Goal: Find specific page/section

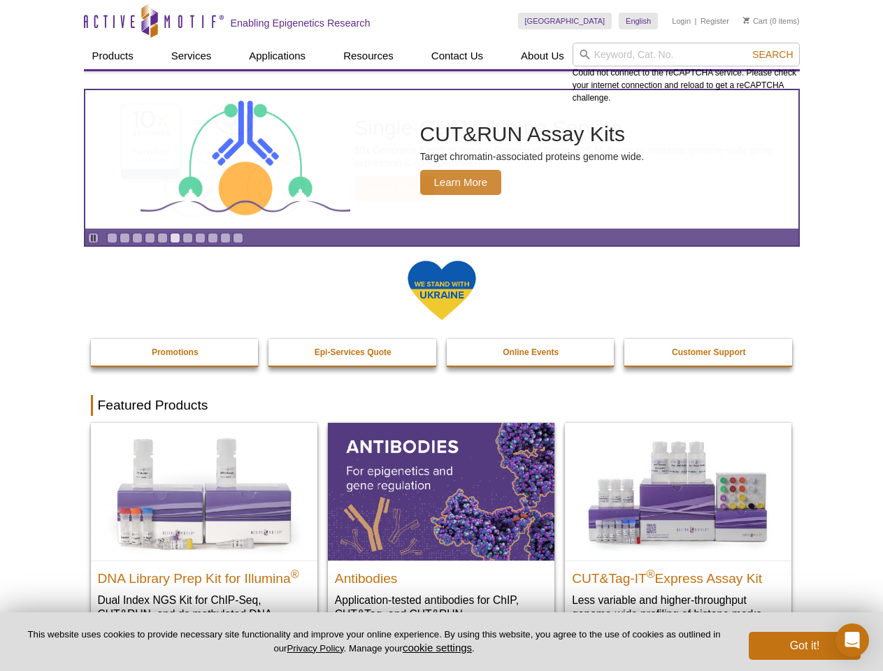
click at [686, 55] on input "search" at bounding box center [686, 55] width 227 height 24
click at [773, 55] on span "Search" at bounding box center [773, 54] width 41 height 11
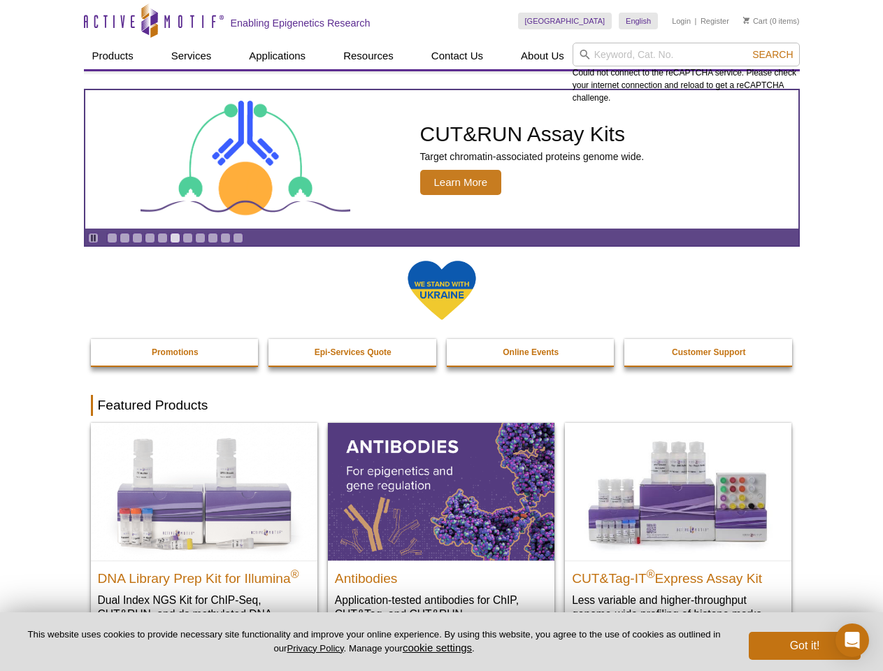
click at [93, 238] on icon "Pause" at bounding box center [93, 238] width 9 height 9
click at [112, 238] on link "Go to slide 1" at bounding box center [112, 238] width 10 height 10
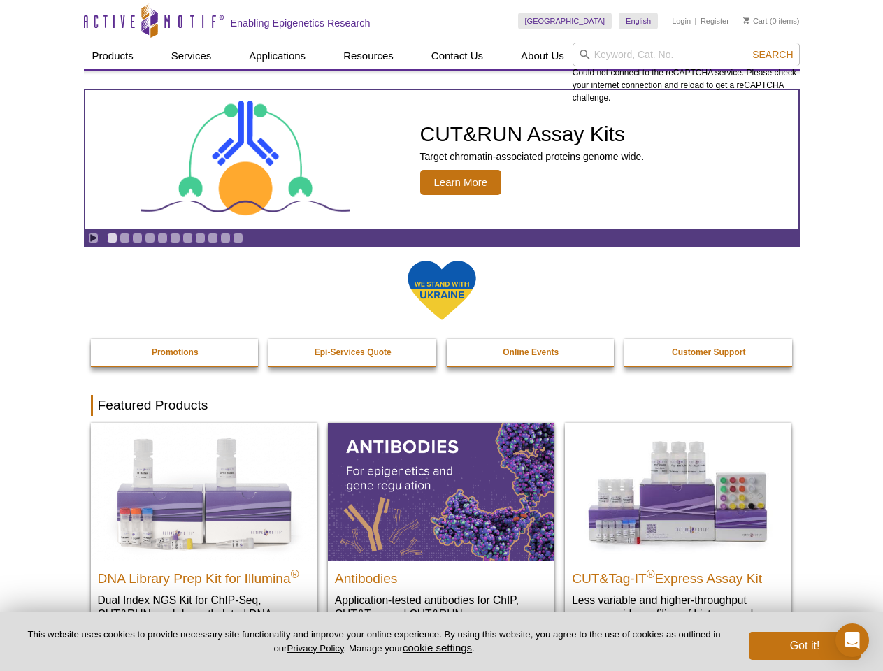
click at [124, 238] on link "Go to slide 2" at bounding box center [125, 238] width 10 height 10
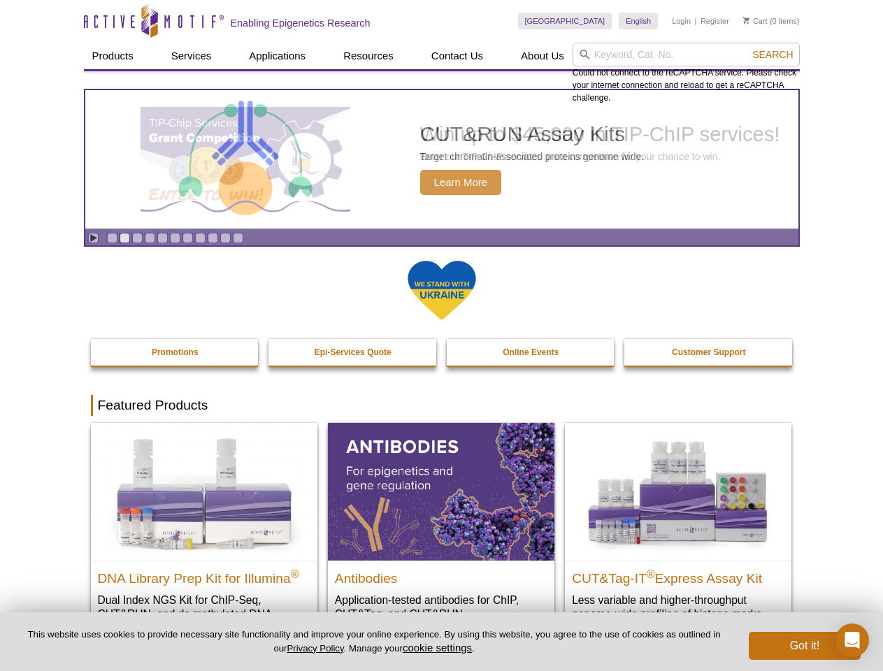
click at [137, 238] on link "Go to slide 3" at bounding box center [137, 238] width 10 height 10
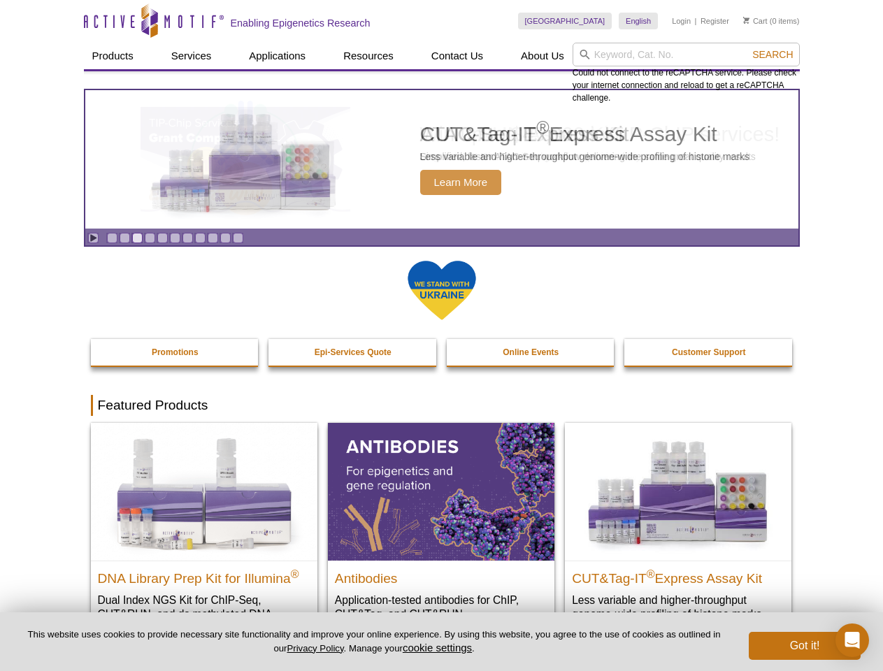
click at [150, 238] on link "Go to slide 4" at bounding box center [150, 238] width 10 height 10
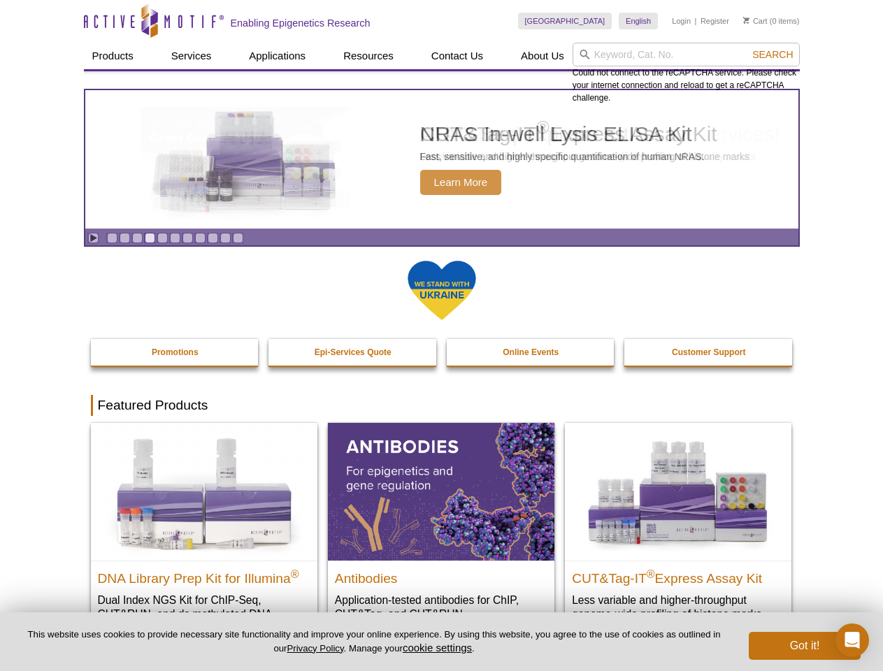
click at [162, 238] on link "Go to slide 5" at bounding box center [162, 238] width 10 height 10
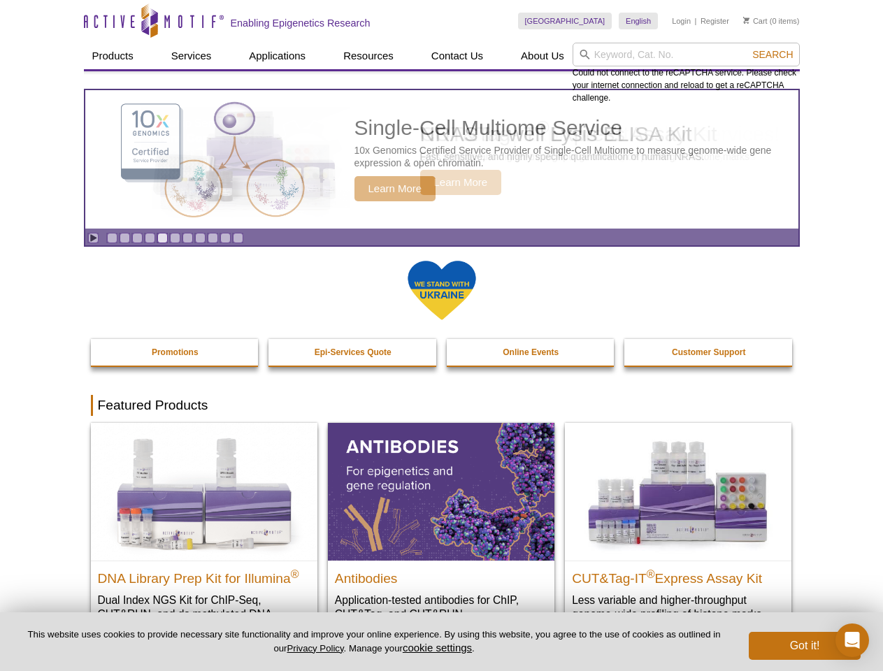
click at [175, 238] on link "Go to slide 6" at bounding box center [175, 238] width 10 height 10
